Goal: Find specific page/section: Find specific page/section

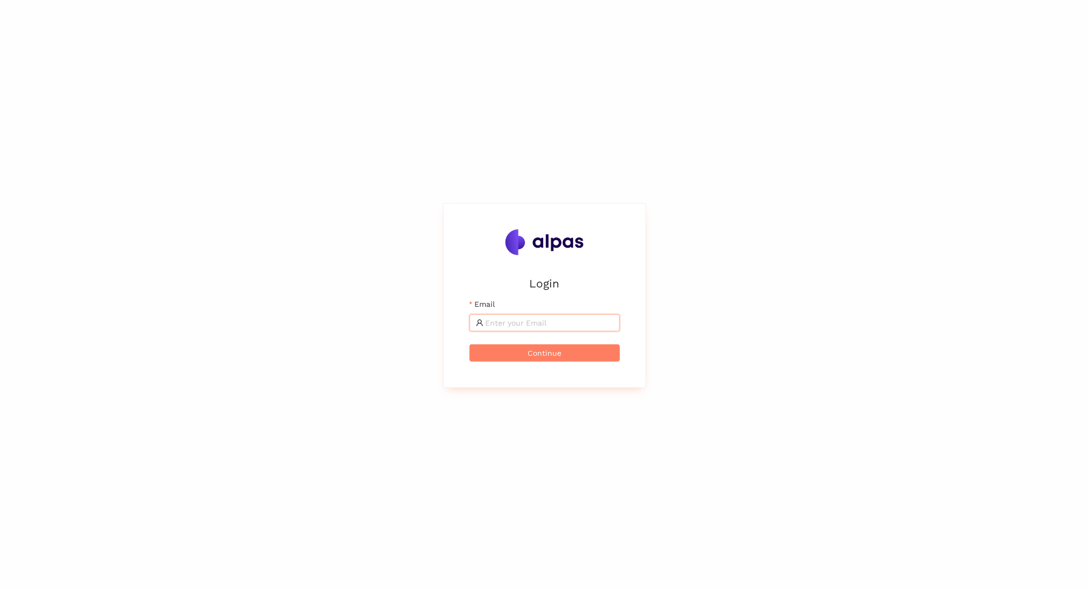
click at [519, 321] on input "Email" at bounding box center [549, 323] width 128 height 12
type input "[EMAIL_ADDRESS]"
click at [469, 344] on button "Continue" at bounding box center [544, 352] width 150 height 17
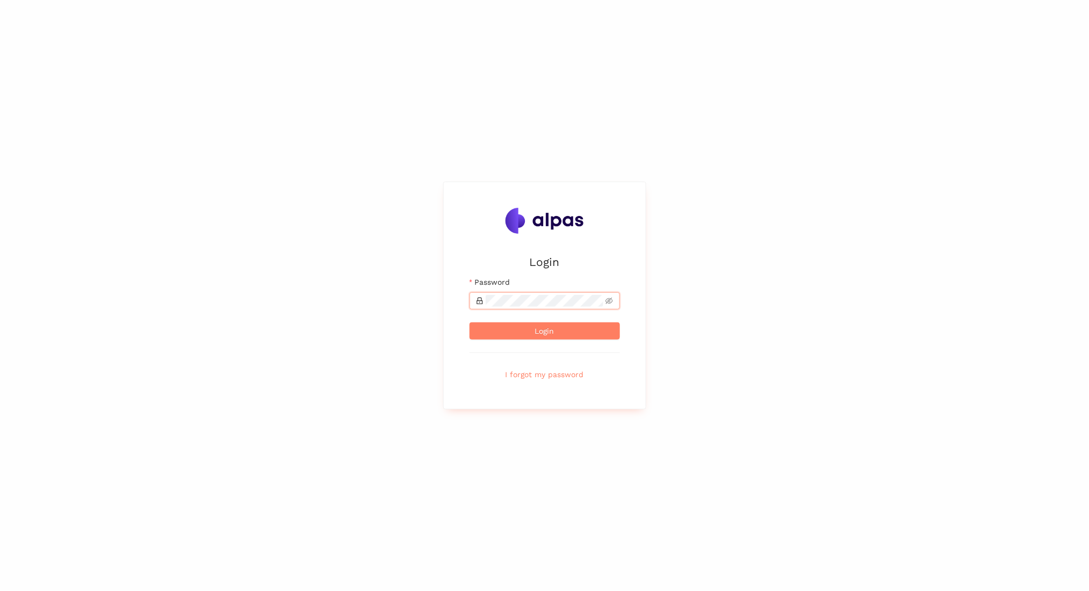
click at [469, 322] on button "Login" at bounding box center [544, 330] width 150 height 17
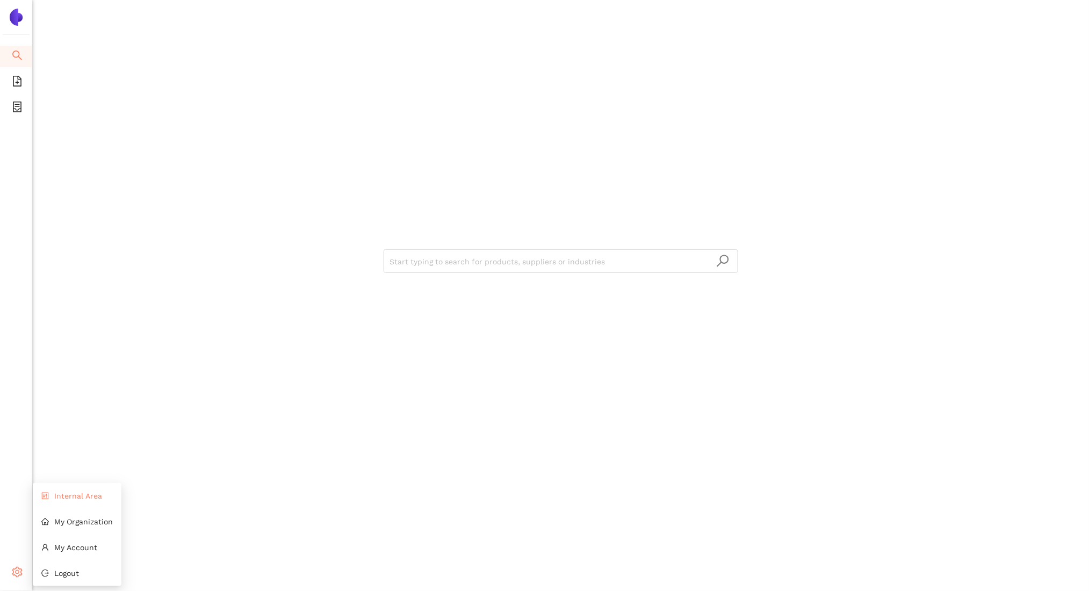
click at [58, 498] on span "Internal Area" at bounding box center [78, 495] width 48 height 9
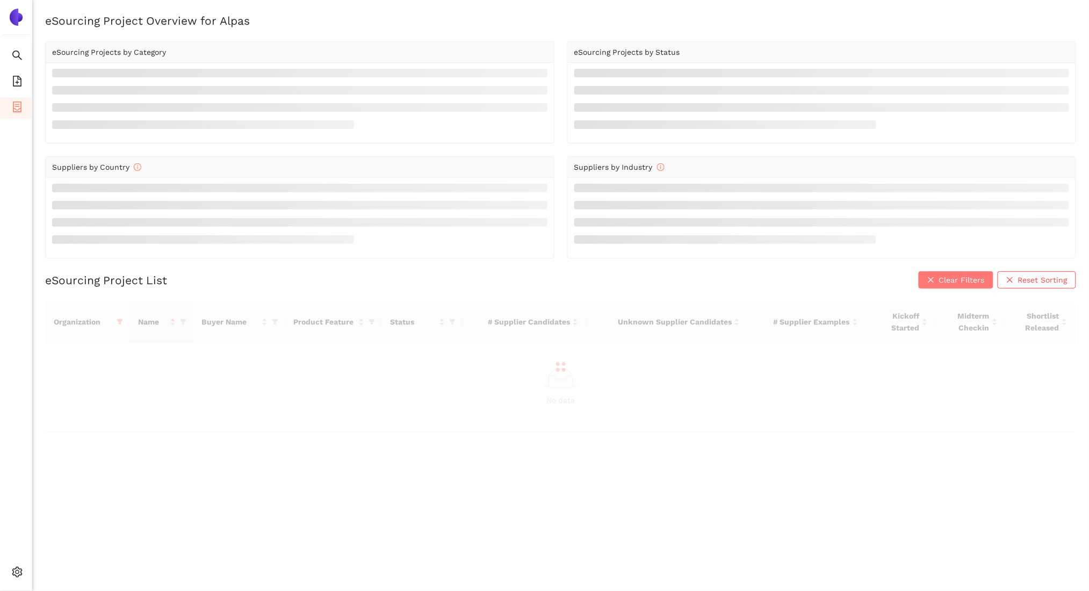
click at [954, 279] on span "Clear Filters" at bounding box center [962, 280] width 46 height 12
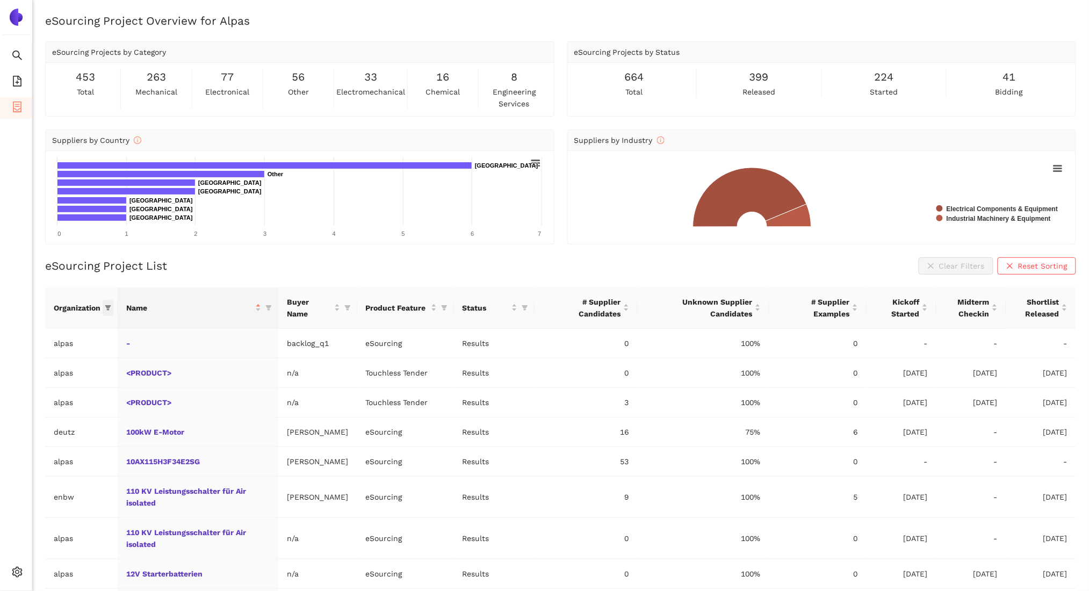
click at [107, 304] on icon "filter" at bounding box center [108, 307] width 6 height 6
click at [85, 330] on input "text" at bounding box center [75, 331] width 94 height 12
type input "ebersp"
click at [19, 354] on input "checkbox" at bounding box center [18, 355] width 9 height 9
checkbox input "true"
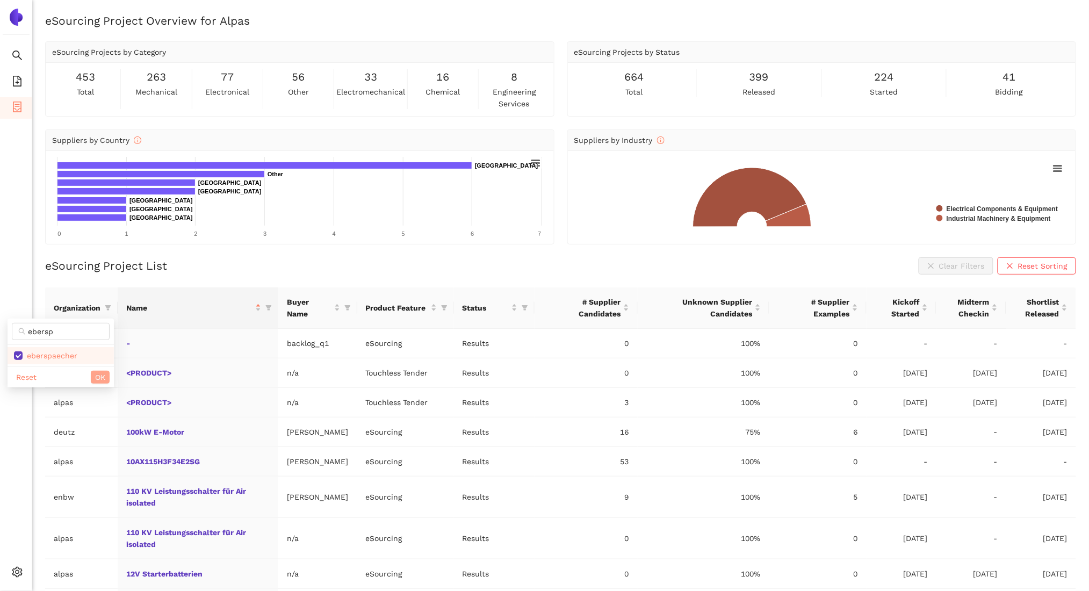
click at [99, 375] on span "OK" at bounding box center [100, 377] width 10 height 12
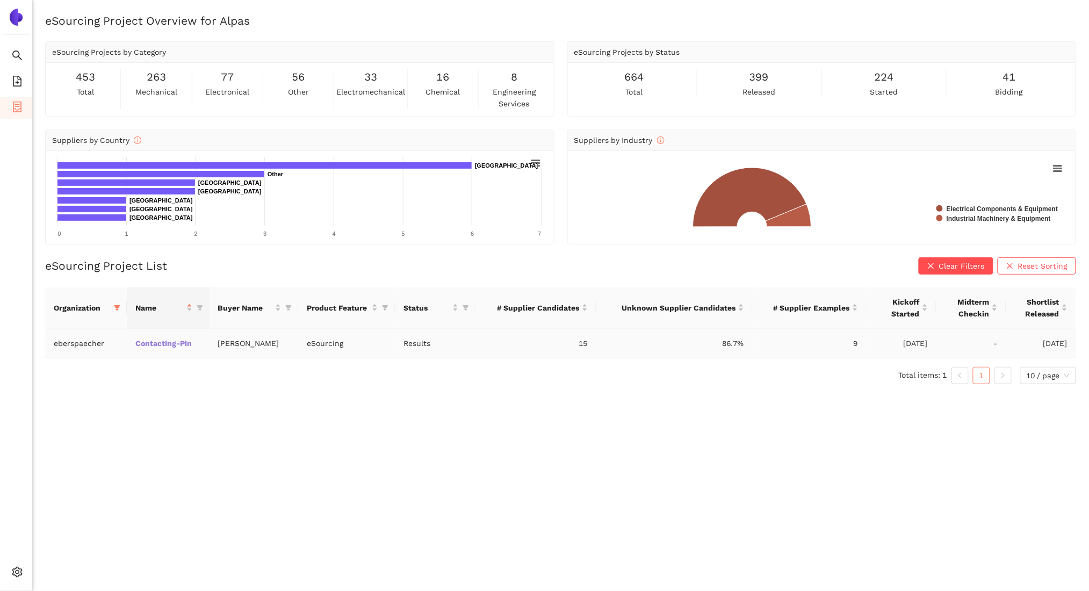
click at [0, 0] on link "Contacting-Pin" at bounding box center [0, 0] width 0 height 0
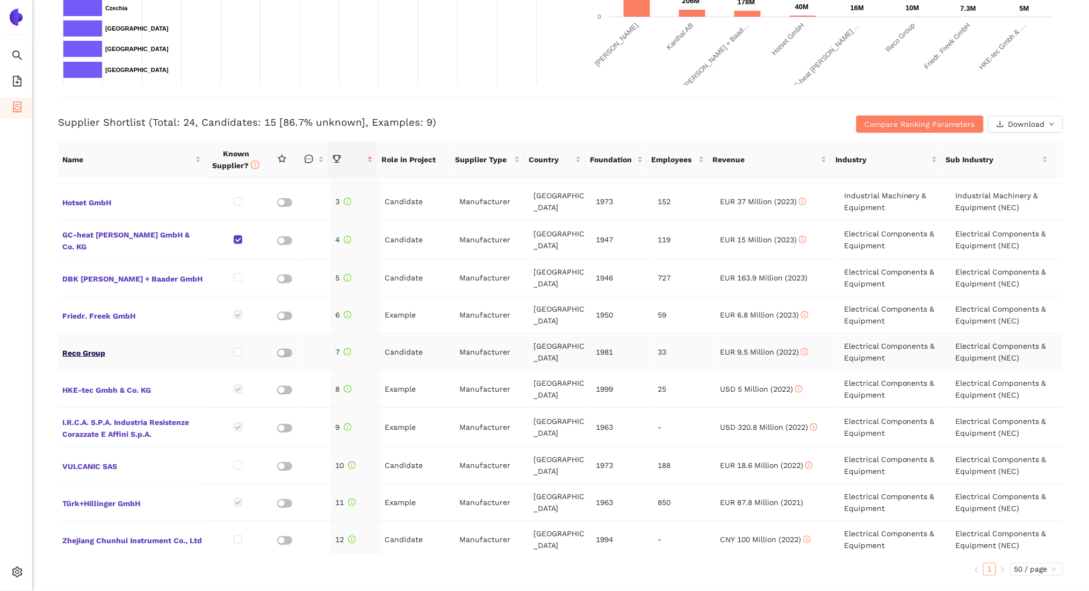
scroll to position [70, 0]
